Goal: Navigation & Orientation: Find specific page/section

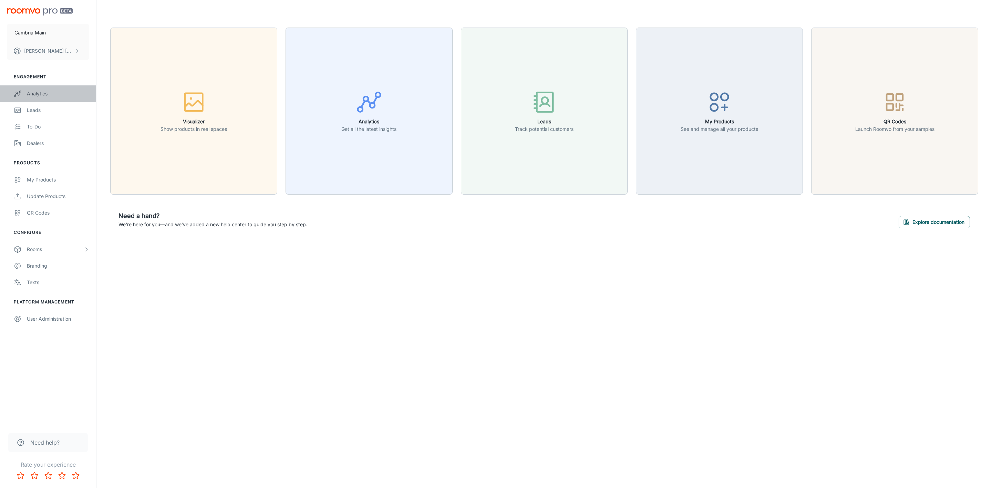
click at [42, 91] on div "Analytics" at bounding box center [58, 94] width 62 height 8
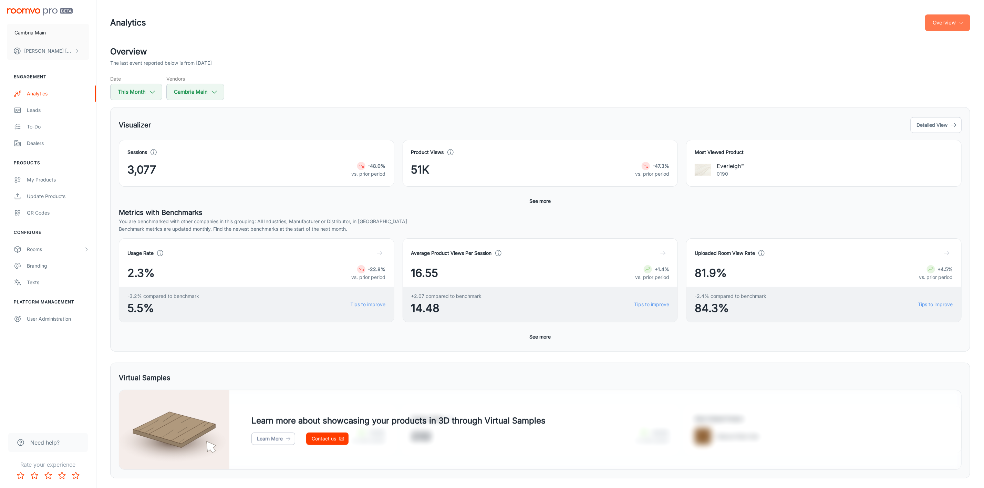
click at [955, 24] on button "Overview" at bounding box center [947, 22] width 45 height 17
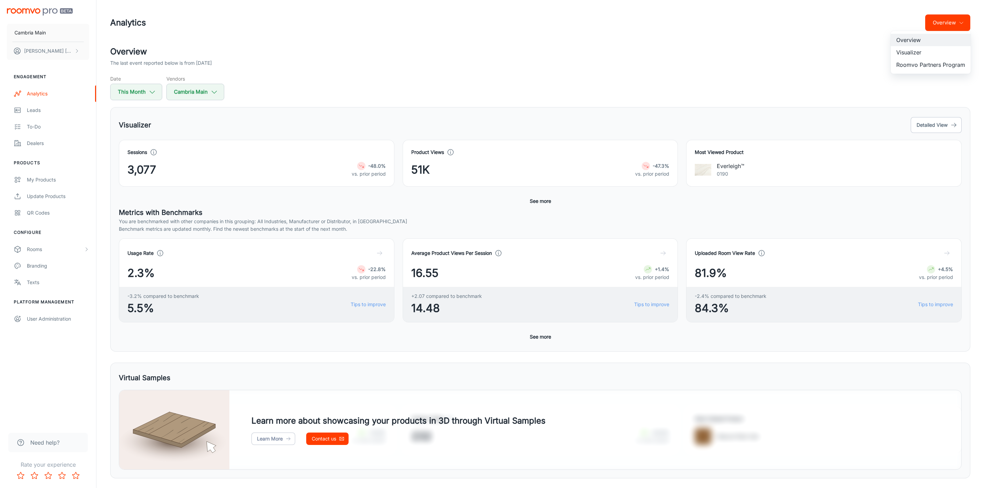
click at [908, 52] on li "Visualizer" at bounding box center [931, 52] width 80 height 12
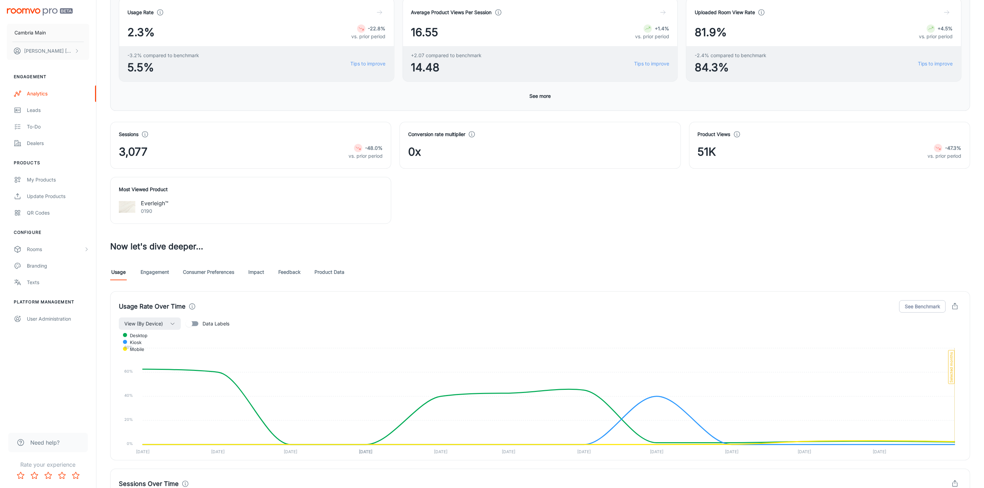
scroll to position [155, 0]
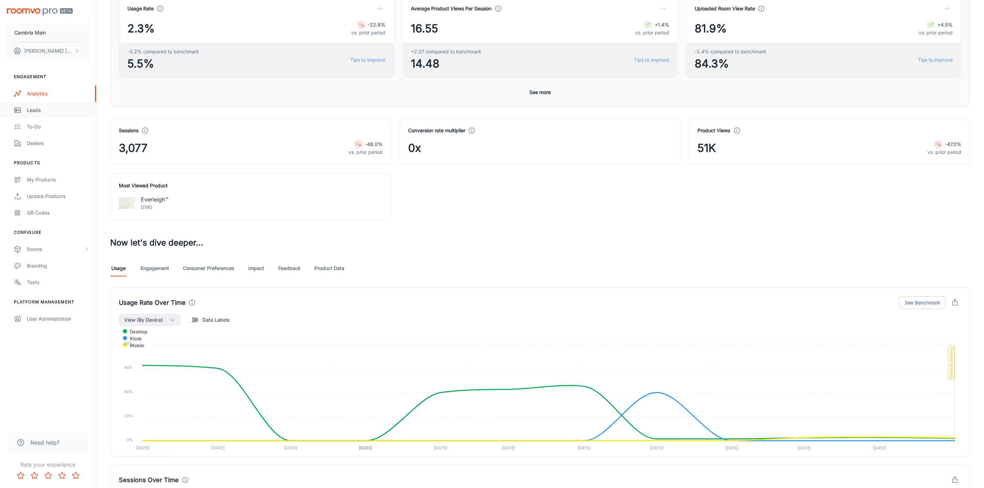
click at [37, 107] on div "Leads" at bounding box center [58, 110] width 62 height 8
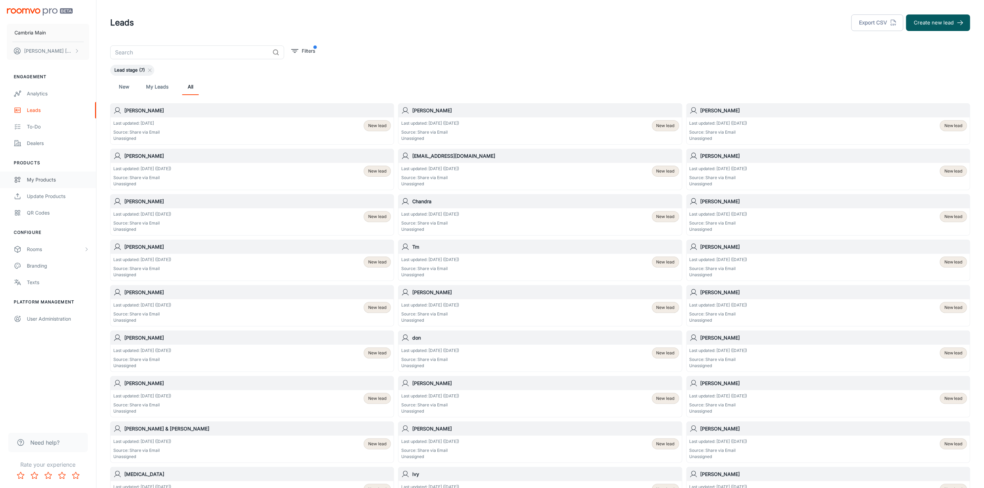
click at [48, 181] on div "My Products" at bounding box center [58, 180] width 62 height 8
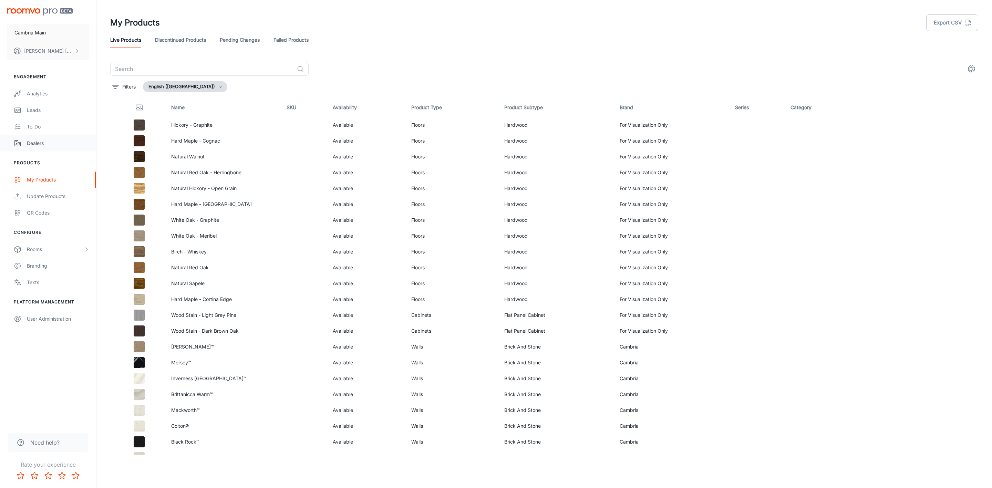
click at [46, 142] on div "Dealers" at bounding box center [58, 143] width 62 height 8
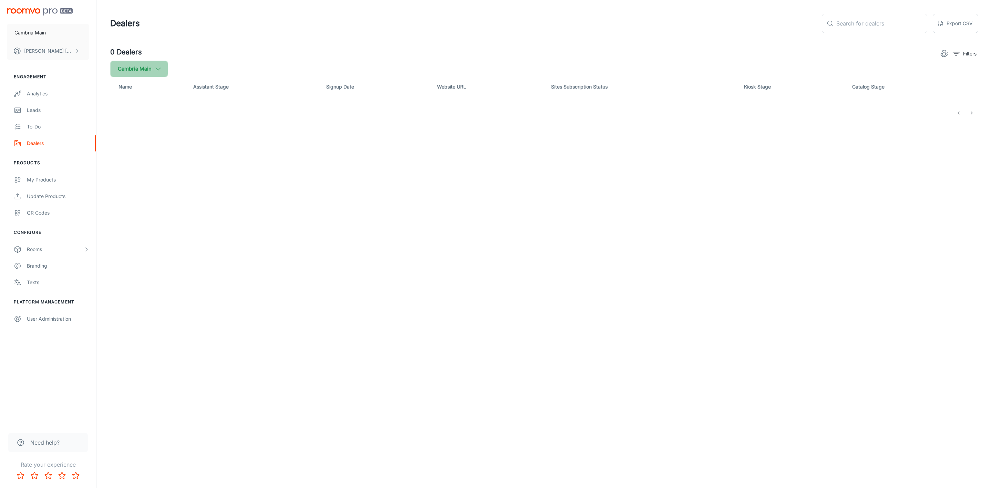
click at [154, 63] on button "Cambria Main" at bounding box center [139, 69] width 58 height 17
click at [118, 163] on input "Cambria" at bounding box center [119, 165] width 14 height 14
checkbox input "true"
click at [200, 196] on button "Apply" at bounding box center [211, 195] width 24 height 12
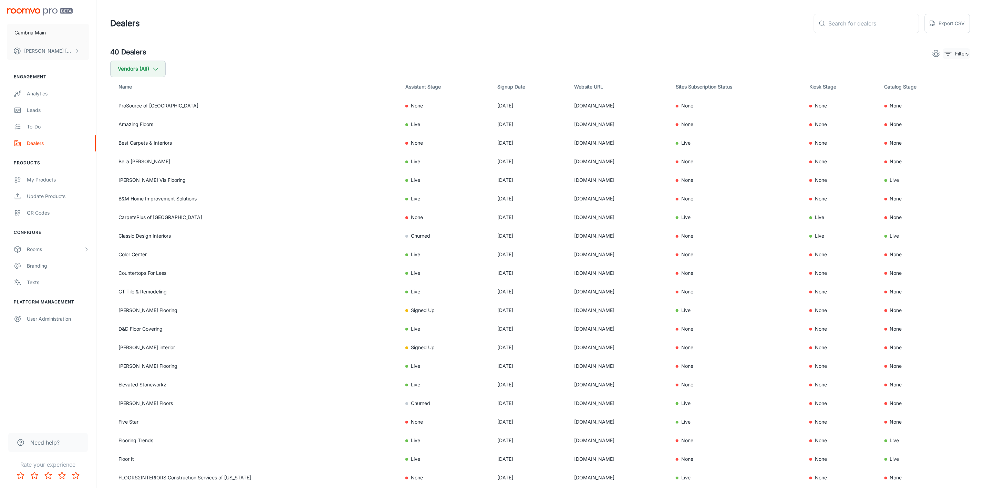
click at [962, 54] on p "Filters" at bounding box center [961, 54] width 13 height 8
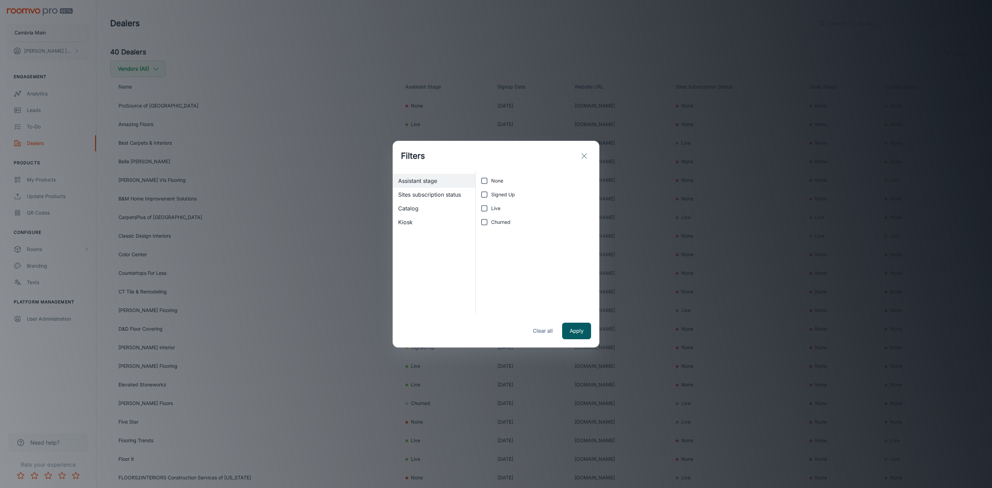
click at [494, 206] on span "Live" at bounding box center [495, 209] width 9 height 8
click at [491, 206] on input "Live" at bounding box center [484, 208] width 14 height 14
checkbox input "true"
click at [569, 334] on button "Apply" at bounding box center [576, 331] width 29 height 17
